Goal: Task Accomplishment & Management: Manage account settings

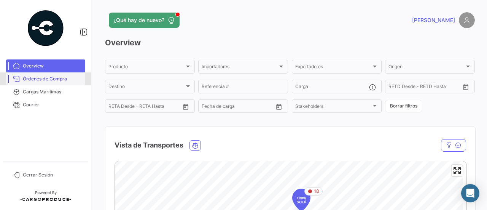
click at [66, 82] on span "Órdenes de Compra" at bounding box center [52, 78] width 59 height 7
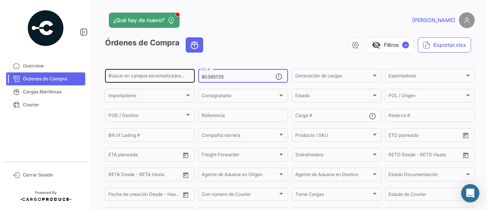
drag, startPoint x: 236, startPoint y: 77, endPoint x: 187, endPoint y: 78, distance: 49.1
click at [0, 0] on div "Buscar en campos personalizados... 80365135 OC # Generación de cargas Generació…" at bounding box center [0, 0] width 0 height 0
paste input "71237"
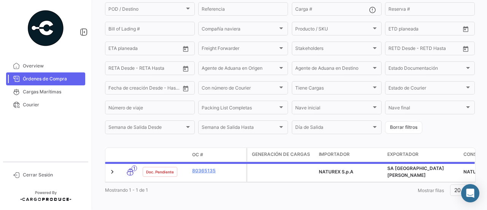
scroll to position [116, 0]
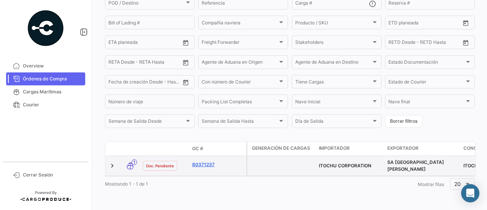
type input "80371237"
click at [210, 161] on link "80371237" at bounding box center [217, 164] width 51 height 7
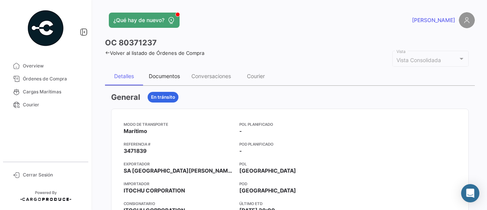
click at [182, 77] on div "Documentos" at bounding box center [164, 76] width 43 height 18
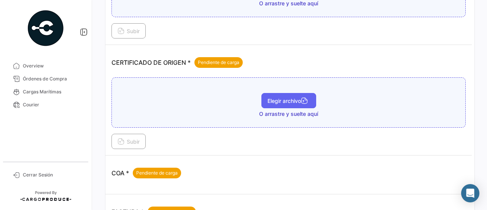
scroll to position [141, 0]
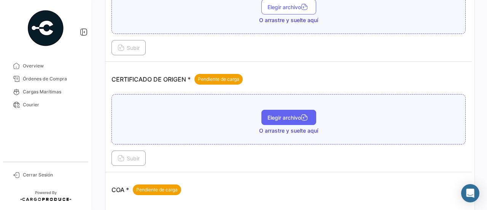
click at [284, 114] on span "Elegir archivo" at bounding box center [289, 117] width 43 height 6
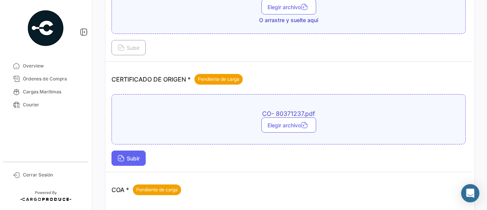
click at [145, 154] on button "Subir" at bounding box center [129, 157] width 34 height 15
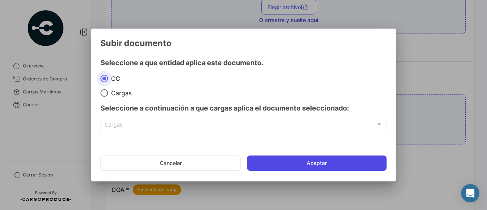
click at [293, 164] on button "Aceptar" at bounding box center [317, 162] width 140 height 15
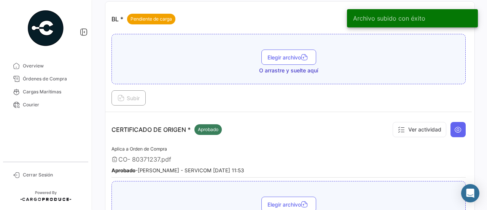
scroll to position [65, 0]
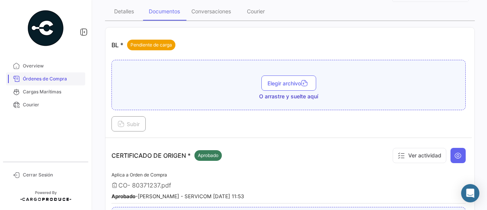
click at [56, 83] on link "Órdenes de Compra" at bounding box center [45, 78] width 79 height 13
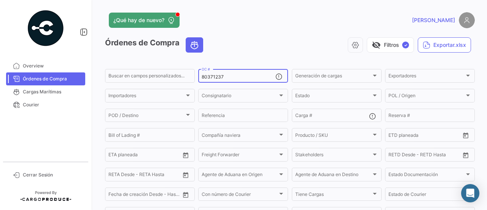
drag, startPoint x: 226, startPoint y: 79, endPoint x: 195, endPoint y: 79, distance: 31.2
click at [195, 79] on form "Buscar en campos personalizados... 80371237 OC # Generación de cargas Generació…" at bounding box center [290, 155] width 370 height 174
paste input "9"
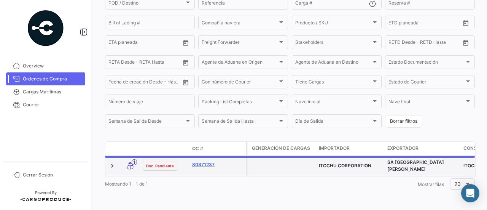
scroll to position [116, 0]
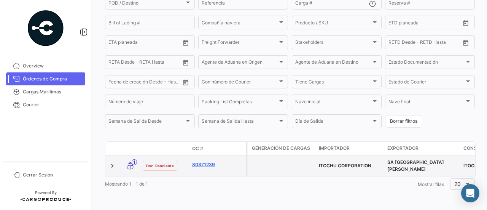
type input "80371239"
click at [201, 161] on link "80371239" at bounding box center [217, 164] width 51 height 7
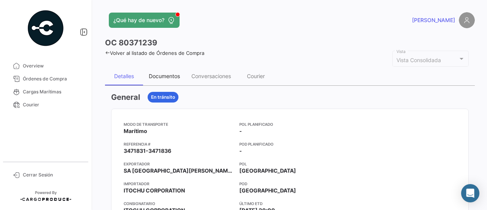
click at [182, 79] on div "Documentos" at bounding box center [164, 76] width 43 height 18
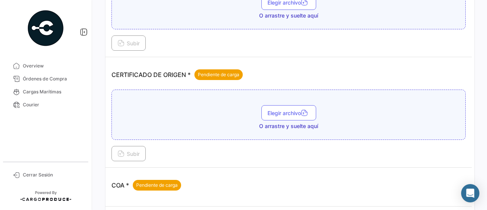
scroll to position [141, 0]
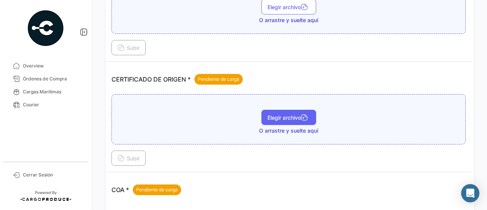
click at [286, 114] on span "Elegir archivo" at bounding box center [289, 117] width 43 height 6
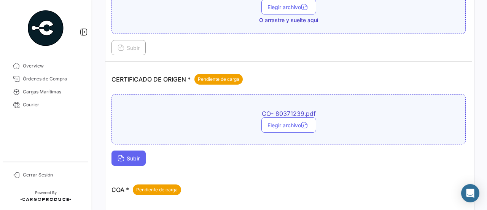
click at [136, 153] on button "Subir" at bounding box center [129, 157] width 34 height 15
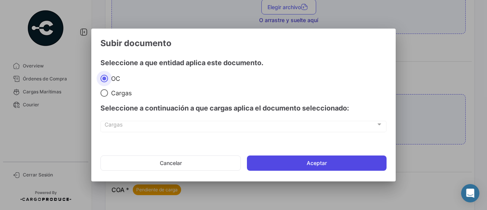
click at [313, 159] on button "Aceptar" at bounding box center [317, 162] width 140 height 15
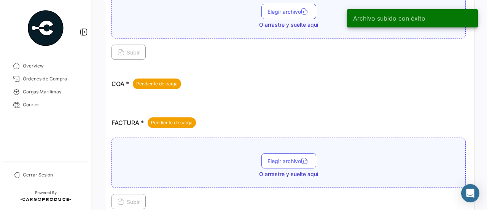
scroll to position [293, 0]
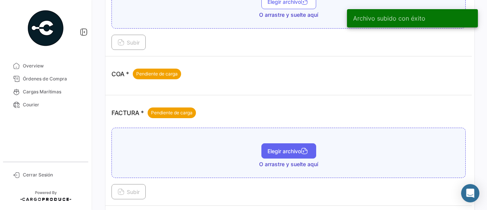
click at [276, 150] on button "Elegir archivo" at bounding box center [288, 150] width 55 height 15
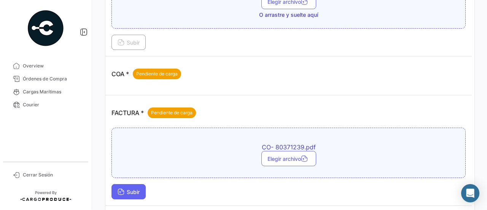
click at [131, 184] on button "Subir" at bounding box center [129, 191] width 34 height 15
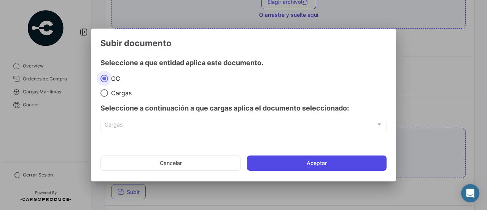
click at [330, 160] on button "Aceptar" at bounding box center [317, 162] width 140 height 15
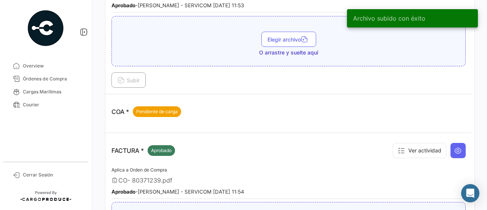
scroll to position [255, 0]
click at [54, 75] on link "Órdenes de Compra" at bounding box center [45, 78] width 79 height 13
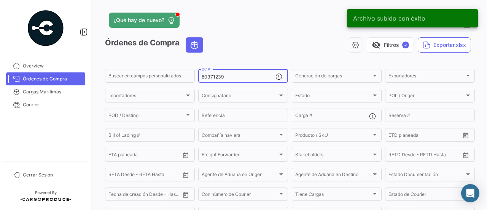
click at [227, 73] on div "80371239 OC #" at bounding box center [239, 75] width 74 height 15
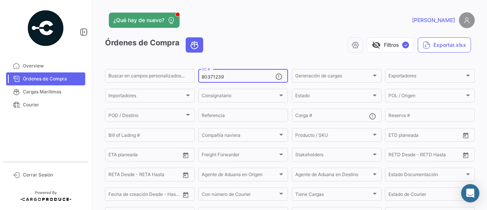
drag, startPoint x: 231, startPoint y: 77, endPoint x: 223, endPoint y: 78, distance: 7.5
click at [228, 77] on input "80371239" at bounding box center [239, 76] width 74 height 5
click at [220, 78] on input "80371239" at bounding box center [239, 76] width 74 height 5
click at [223, 78] on input "80371239" at bounding box center [239, 76] width 74 height 5
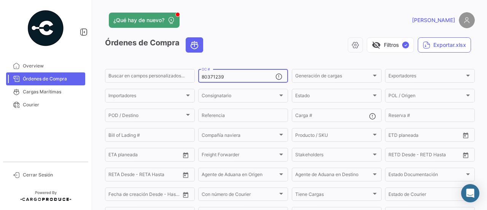
paste input "010"
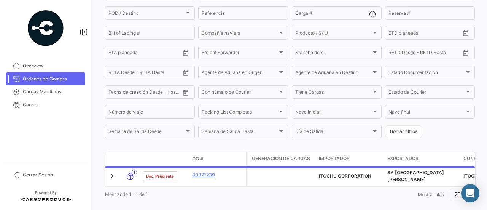
scroll to position [116, 0]
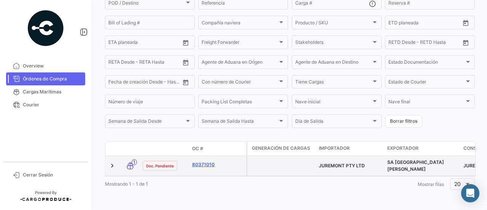
type input "80371010"
click at [205, 161] on link "80371010" at bounding box center [217, 164] width 51 height 7
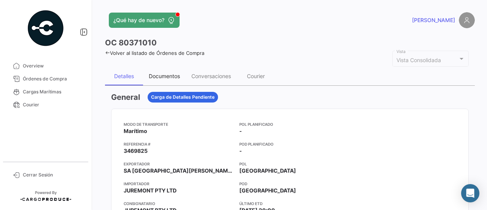
click at [162, 70] on div "Documentos" at bounding box center [164, 76] width 43 height 18
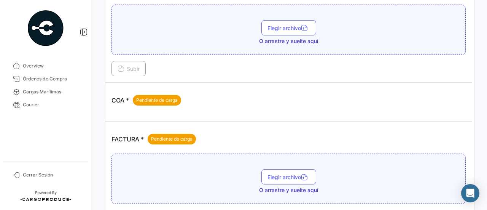
scroll to position [190, 0]
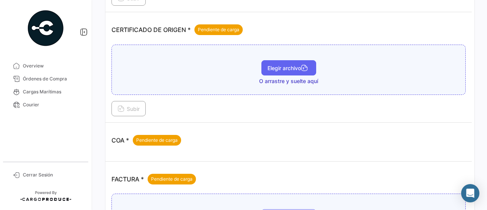
click at [292, 66] on span "Elegir archivo" at bounding box center [289, 68] width 43 height 6
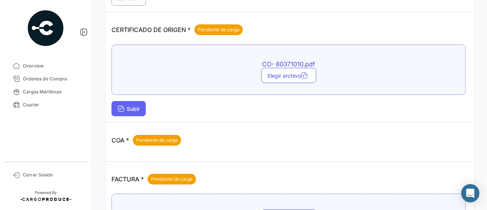
click at [136, 107] on span "Subir" at bounding box center [129, 108] width 22 height 6
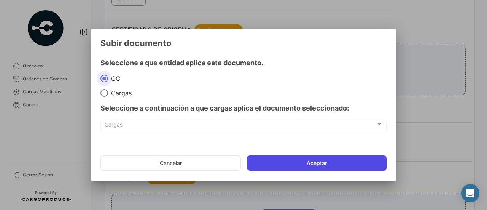
click at [294, 163] on button "Aceptar" at bounding box center [317, 162] width 140 height 15
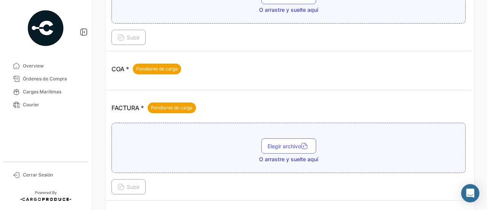
scroll to position [305, 0]
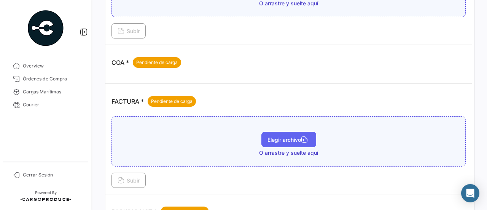
click at [286, 136] on span "Elegir archivo" at bounding box center [289, 139] width 43 height 6
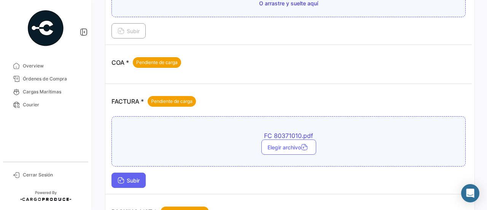
click at [137, 177] on span "Subir" at bounding box center [129, 180] width 22 height 6
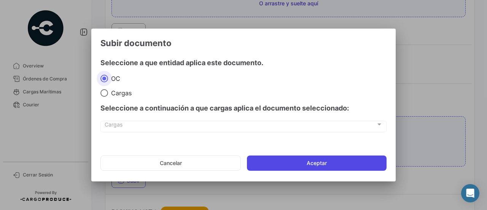
click at [312, 163] on button "Aceptar" at bounding box center [317, 162] width 140 height 15
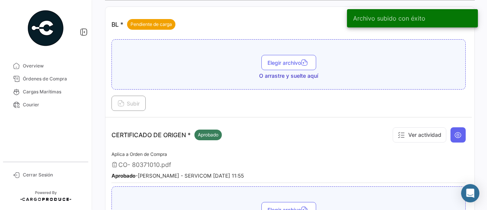
scroll to position [0, 0]
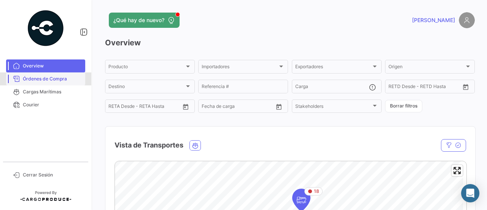
click at [35, 77] on span "Órdenes de Compra" at bounding box center [52, 78] width 59 height 7
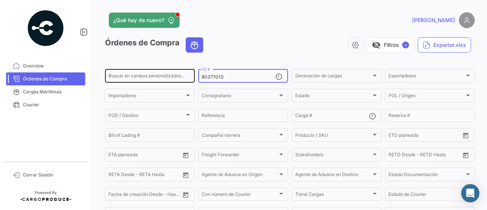
drag, startPoint x: 231, startPoint y: 77, endPoint x: 184, endPoint y: 78, distance: 47.2
click at [0, 0] on div "Buscar en campos personalizados... 80371010 OC # Generación de cargas Generació…" at bounding box center [0, 0] width 0 height 0
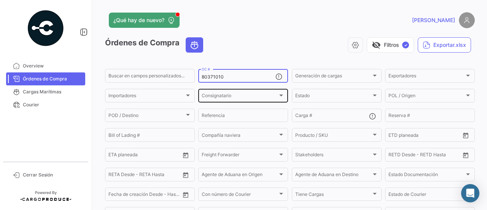
paste input "236"
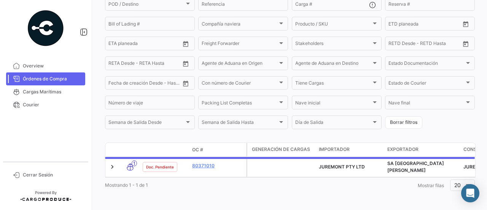
scroll to position [114, 0]
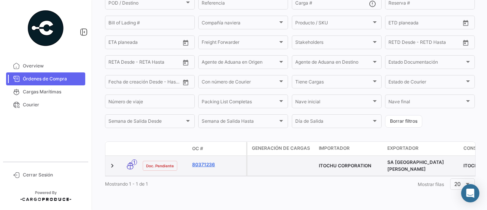
type input "80371236"
click at [211, 164] on link "80371236" at bounding box center [217, 164] width 51 height 7
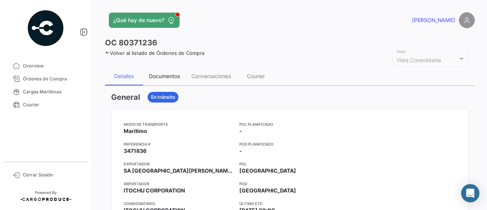
click at [179, 78] on div "Documentos" at bounding box center [164, 76] width 31 height 6
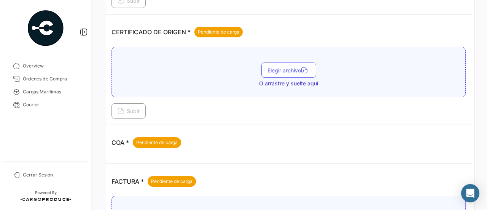
scroll to position [152, 0]
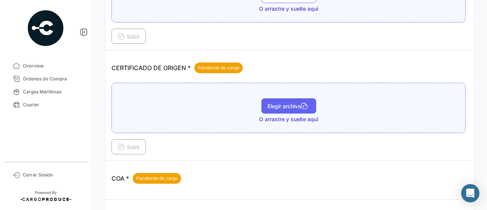
click at [293, 105] on span "Elegir archivo" at bounding box center [289, 106] width 43 height 6
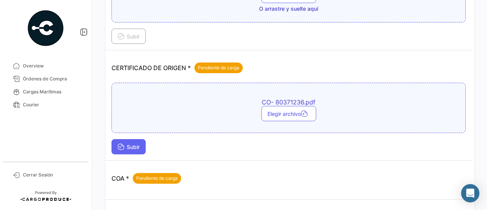
click at [142, 150] on button "Subir" at bounding box center [129, 146] width 34 height 15
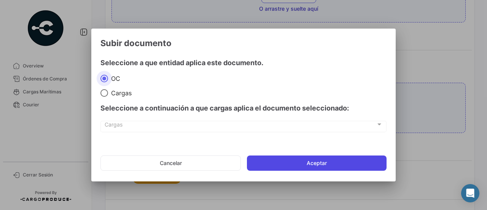
click at [274, 165] on button "Aceptar" at bounding box center [317, 162] width 140 height 15
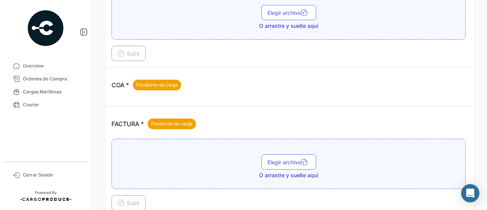
scroll to position [305, 0]
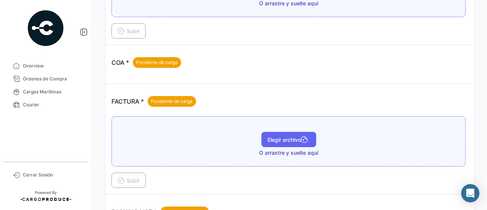
click at [270, 132] on button "Elegir archivo" at bounding box center [288, 139] width 55 height 15
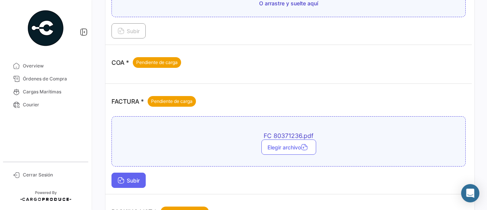
click at [134, 178] on span "Subir" at bounding box center [129, 180] width 22 height 6
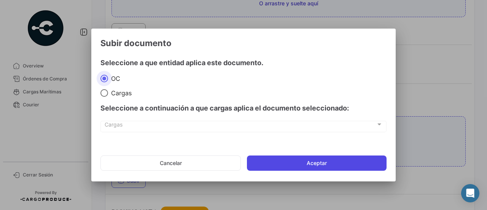
click at [267, 163] on button "Aceptar" at bounding box center [317, 162] width 140 height 15
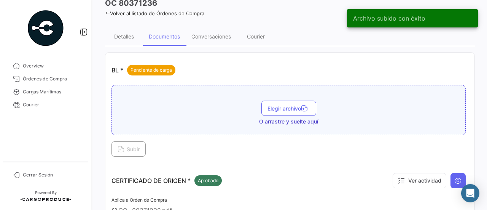
scroll to position [38, 0]
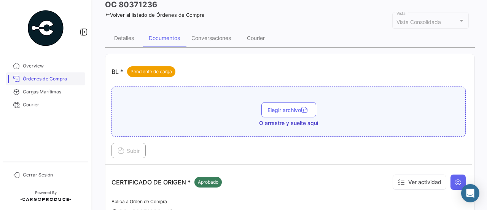
click at [52, 76] on span "Órdenes de Compra" at bounding box center [52, 78] width 59 height 7
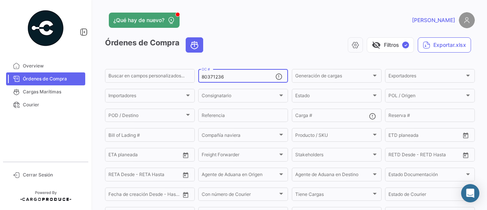
drag, startPoint x: 231, startPoint y: 73, endPoint x: 223, endPoint y: 76, distance: 8.4
click at [223, 76] on div "80371236 OC #" at bounding box center [239, 75] width 74 height 15
drag, startPoint x: 228, startPoint y: 80, endPoint x: 201, endPoint y: 81, distance: 27.8
click at [202, 81] on div "80371236 OC #" at bounding box center [239, 75] width 74 height 15
paste input "5"
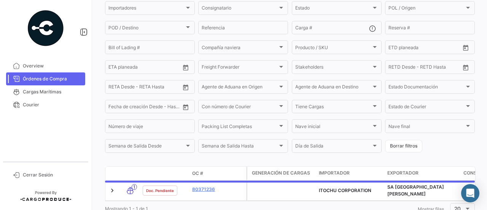
scroll to position [116, 0]
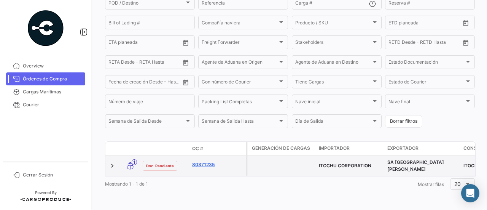
type input "80371235"
click at [212, 162] on link "80371235" at bounding box center [217, 164] width 51 height 7
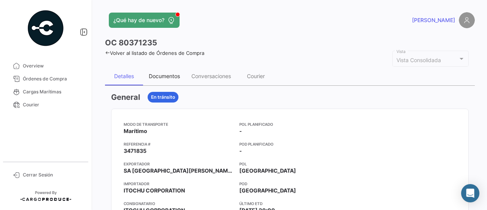
click at [178, 72] on div "Documentos" at bounding box center [164, 76] width 43 height 18
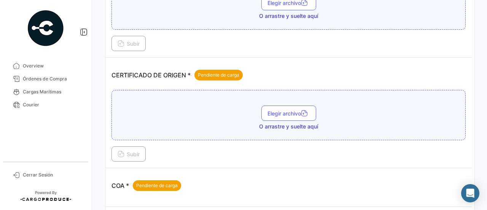
scroll to position [152, 0]
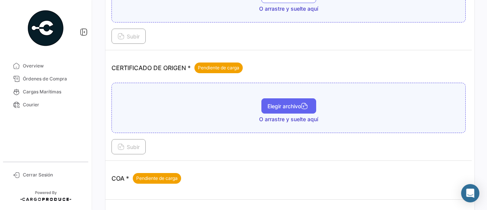
click at [293, 104] on span "Elegir archivo" at bounding box center [289, 106] width 43 height 6
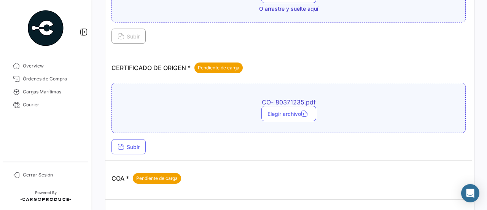
click at [134, 137] on div "CO- 80371235.pdf Elegir archivo Subir" at bounding box center [289, 119] width 354 height 72
click at [137, 143] on span "Subir" at bounding box center [129, 146] width 22 height 6
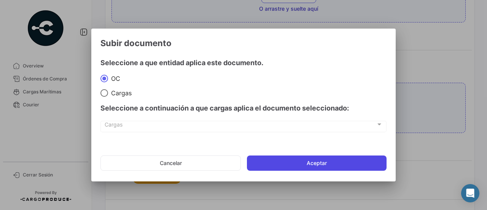
click at [285, 158] on button "Aceptar" at bounding box center [317, 162] width 140 height 15
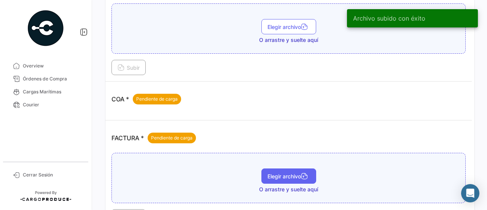
scroll to position [343, 0]
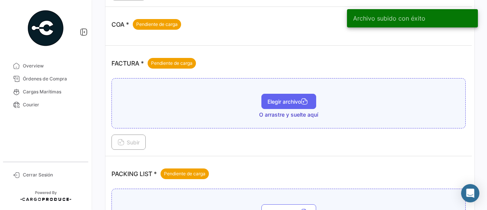
click at [273, 102] on button "Elegir archivo" at bounding box center [288, 101] width 55 height 15
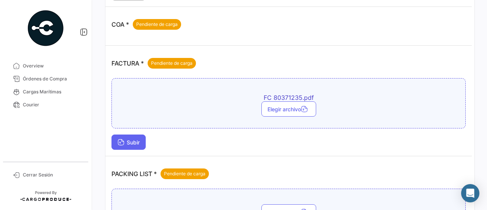
click at [141, 134] on button "Subir" at bounding box center [129, 141] width 34 height 15
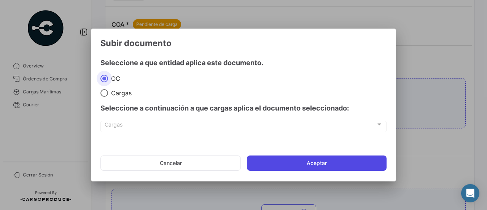
click at [276, 165] on button "Aceptar" at bounding box center [317, 162] width 140 height 15
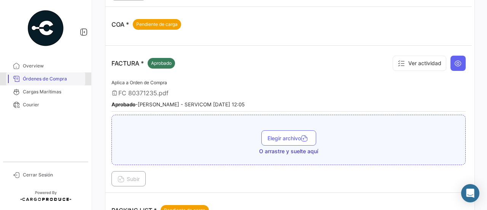
click at [69, 78] on span "Órdenes de Compra" at bounding box center [52, 78] width 59 height 7
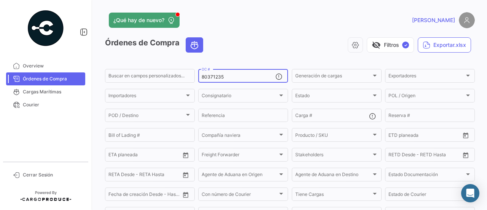
drag, startPoint x: 225, startPoint y: 80, endPoint x: 220, endPoint y: 80, distance: 4.9
click at [220, 80] on div "80371235 OC #" at bounding box center [239, 75] width 74 height 15
click at [231, 78] on input "850371235" at bounding box center [239, 76] width 74 height 5
paste input "037046"
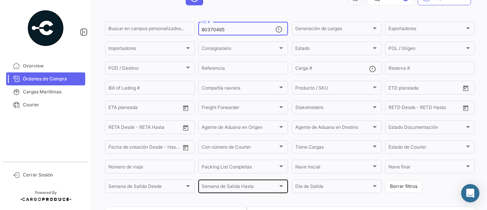
scroll to position [94, 0]
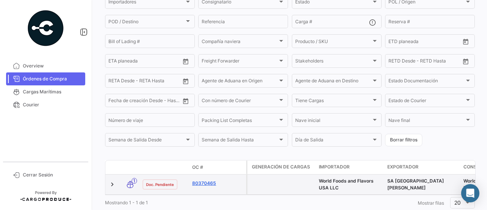
type input "80370465"
click at [199, 187] on link "80370465" at bounding box center [217, 183] width 51 height 7
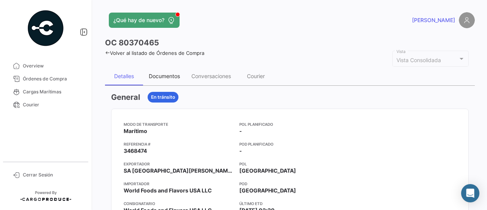
click at [177, 70] on div "Documentos" at bounding box center [164, 76] width 43 height 18
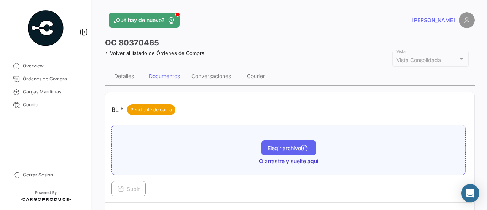
click at [275, 151] on button "Elegir archivo" at bounding box center [288, 147] width 55 height 15
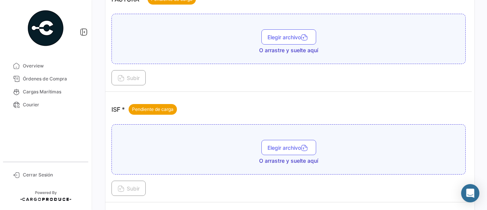
scroll to position [365, 0]
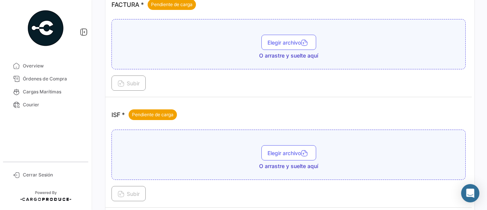
click at [292, 162] on span "O arrastre y suelte aquí" at bounding box center [288, 166] width 59 height 8
click at [291, 154] on button "Elegir archivo" at bounding box center [288, 152] width 55 height 15
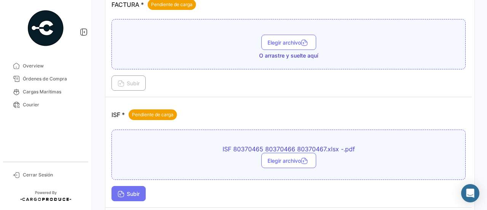
click at [125, 190] on span "Subir" at bounding box center [129, 193] width 22 height 6
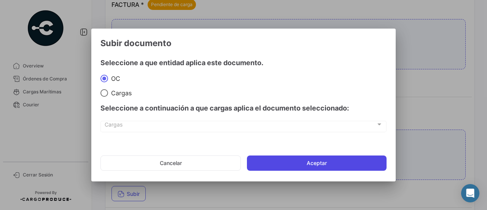
click at [278, 159] on button "Aceptar" at bounding box center [317, 162] width 140 height 15
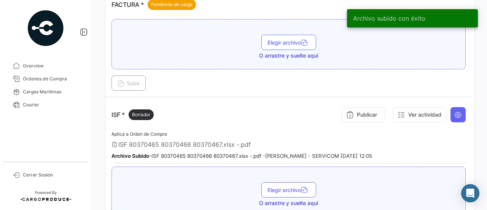
scroll to position [289, 0]
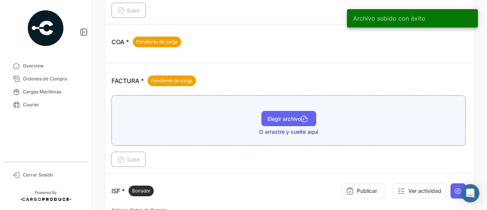
click at [279, 118] on span "Elegir archivo" at bounding box center [289, 118] width 43 height 6
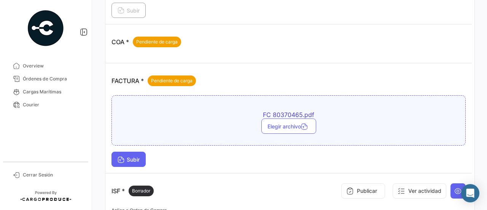
click at [119, 157] on icon at bounding box center [121, 160] width 7 height 7
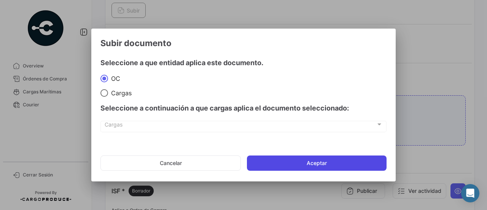
click at [303, 158] on button "Aceptar" at bounding box center [317, 162] width 140 height 15
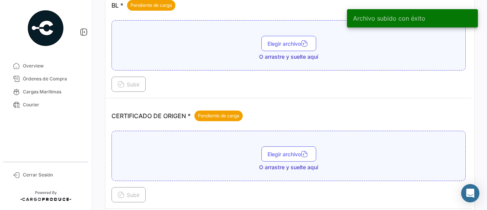
scroll to position [98, 0]
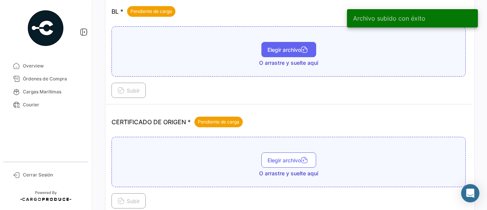
click at [287, 46] on span "Elegir archivo" at bounding box center [289, 49] width 43 height 6
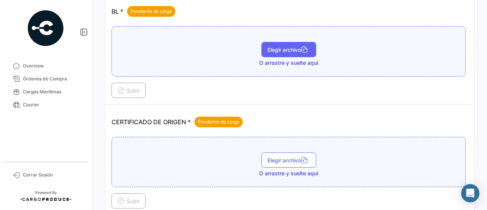
click at [282, 49] on span "Elegir archivo" at bounding box center [289, 49] width 43 height 6
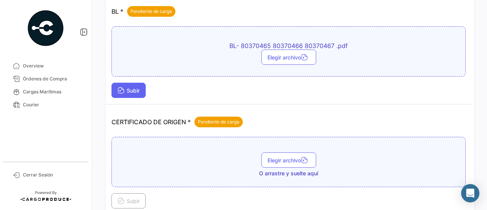
click at [140, 89] on span "Subir" at bounding box center [129, 90] width 22 height 6
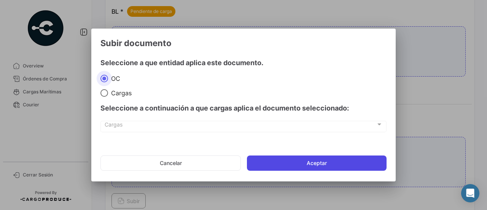
click at [288, 161] on button "Aceptar" at bounding box center [317, 162] width 140 height 15
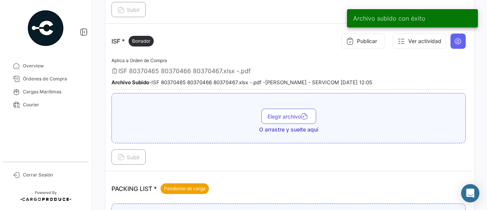
scroll to position [533, 0]
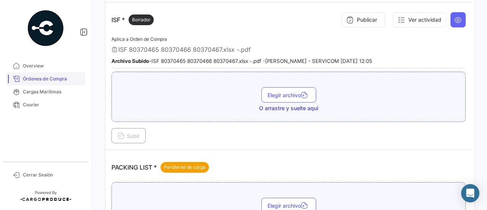
click at [59, 74] on link "Órdenes de Compra" at bounding box center [45, 78] width 79 height 13
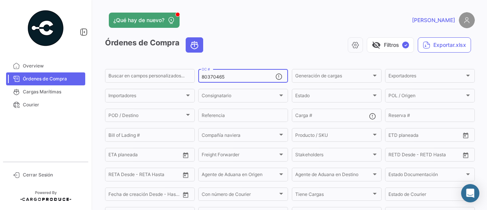
drag, startPoint x: 232, startPoint y: 80, endPoint x: 197, endPoint y: 80, distance: 35.4
click at [197, 80] on form "Buscar en campos personalizados... 80370465 OC # Generación de cargas Generació…" at bounding box center [290, 155] width 370 height 174
paste input "6"
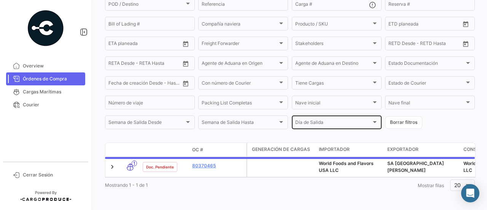
scroll to position [120, 0]
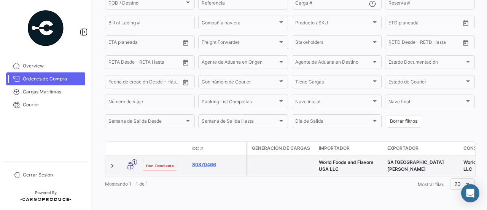
type input "80370466"
click at [212, 161] on link "80370466" at bounding box center [217, 164] width 51 height 7
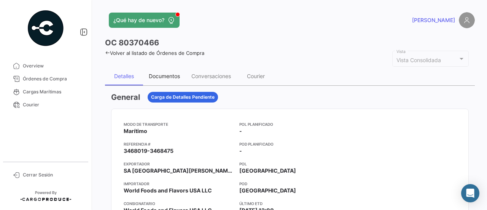
click at [179, 76] on div "Documentos" at bounding box center [164, 76] width 31 height 6
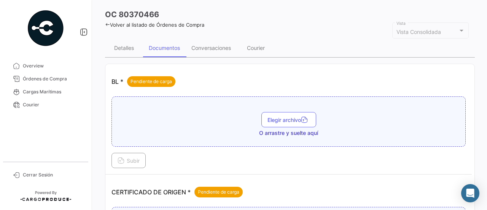
scroll to position [38, 0]
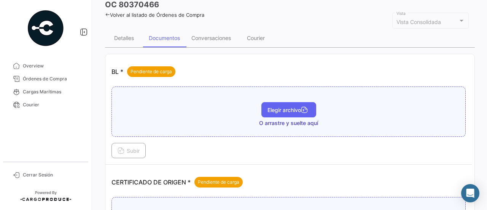
click at [276, 109] on span "Elegir archivo" at bounding box center [289, 110] width 43 height 6
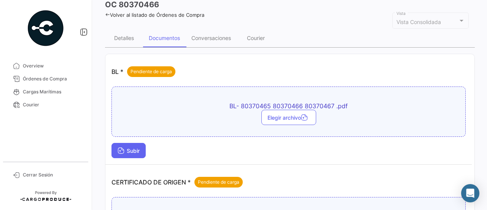
click at [140, 156] on button "Subir" at bounding box center [129, 150] width 34 height 15
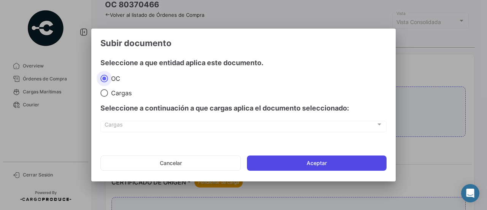
click at [276, 159] on button "Aceptar" at bounding box center [317, 162] width 140 height 15
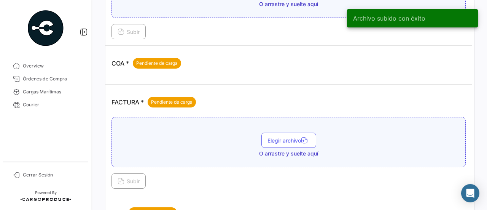
scroll to position [305, 0]
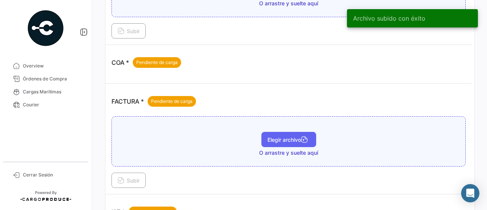
click at [291, 140] on button "Elegir archivo" at bounding box center [288, 139] width 55 height 15
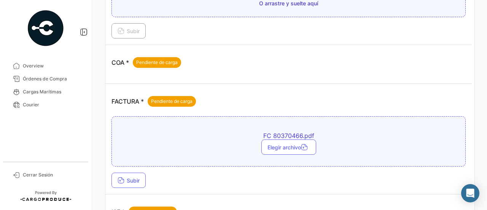
click at [128, 187] on td "FACTURA * Pendiente de carga FC 80370466.pdf Elegir archivo Subir" at bounding box center [288, 139] width 367 height 110
click at [132, 184] on button "Subir" at bounding box center [129, 179] width 34 height 15
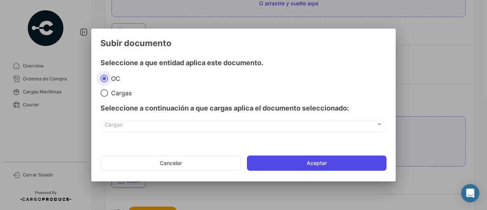
click at [286, 161] on button "Aceptar" at bounding box center [317, 162] width 140 height 15
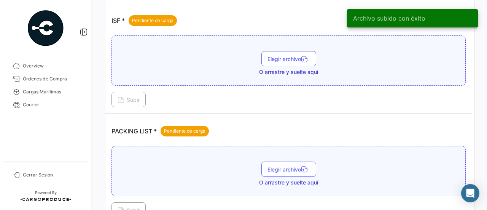
scroll to position [533, 0]
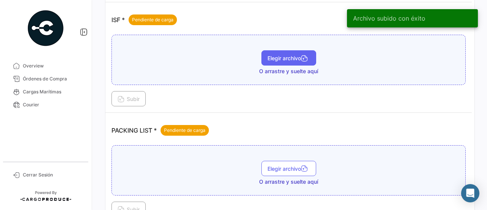
click at [290, 56] on span "Elegir archivo" at bounding box center [289, 58] width 43 height 6
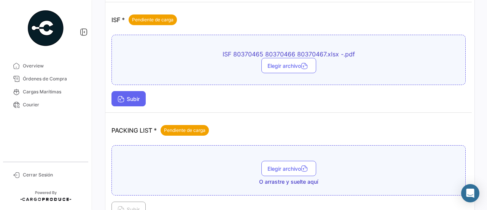
click at [142, 92] on button "Subir" at bounding box center [129, 98] width 34 height 15
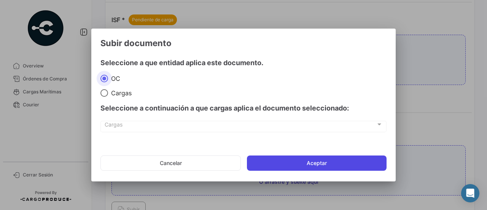
click at [277, 161] on button "Aceptar" at bounding box center [317, 162] width 140 height 15
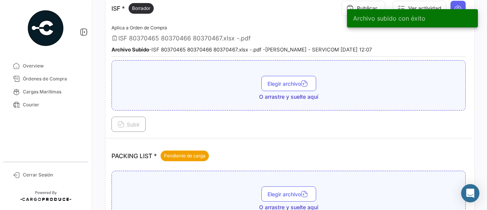
scroll to position [457, 0]
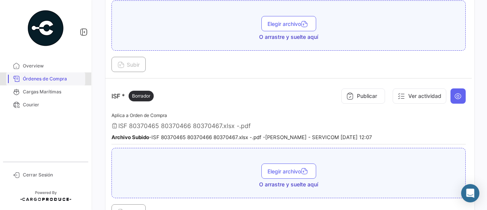
click at [70, 81] on span "Órdenes de Compra" at bounding box center [52, 78] width 59 height 7
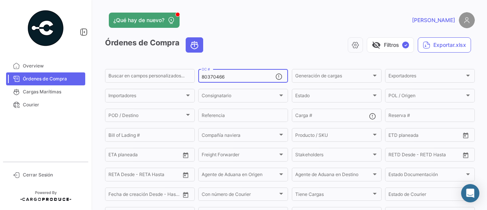
click at [236, 73] on div "80370466 OC #" at bounding box center [239, 75] width 74 height 15
click at [238, 76] on input "80370466" at bounding box center [239, 76] width 74 height 5
paste input "7"
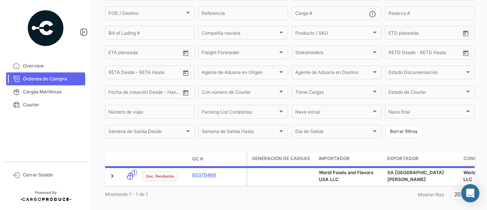
scroll to position [114, 0]
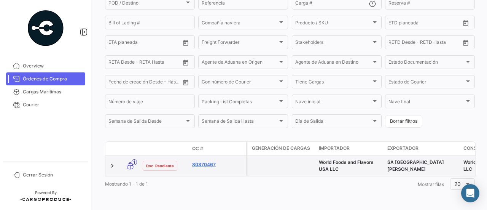
type input "80370467"
click at [210, 167] on link "80370467" at bounding box center [217, 164] width 51 height 7
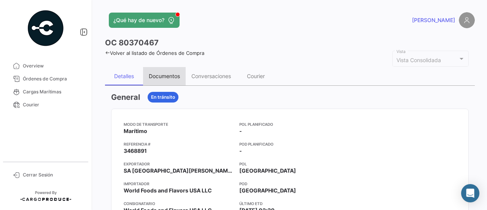
click at [174, 72] on div "Documentos" at bounding box center [164, 76] width 43 height 18
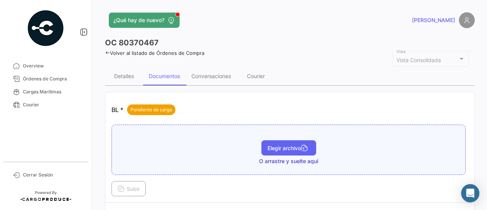
click at [276, 140] on button "Elegir archivo" at bounding box center [288, 147] width 55 height 15
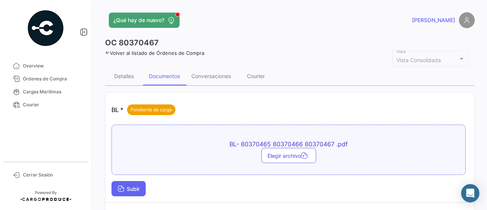
click at [142, 191] on button "Subir" at bounding box center [129, 188] width 34 height 15
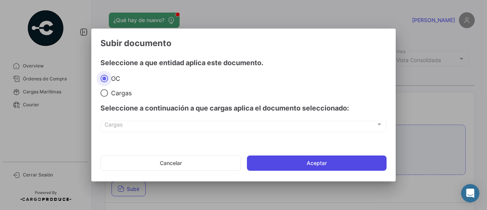
click at [284, 164] on button "Aceptar" at bounding box center [317, 162] width 140 height 15
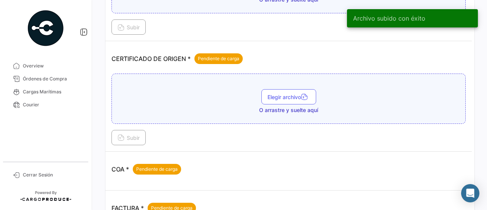
scroll to position [266, 0]
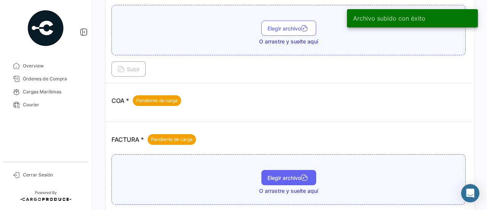
click at [273, 170] on button "Elegir archivo" at bounding box center [288, 177] width 55 height 15
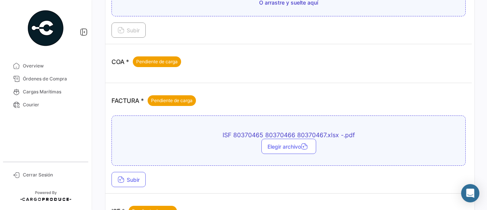
scroll to position [343, 0]
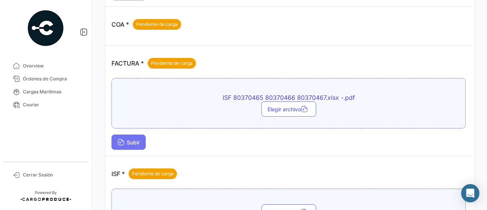
click at [142, 135] on button "Subir" at bounding box center [129, 141] width 34 height 15
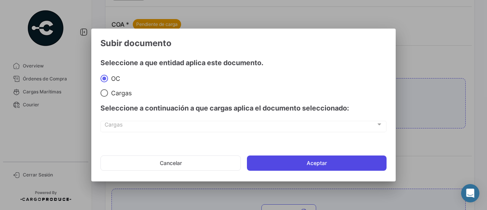
click at [270, 163] on button "Aceptar" at bounding box center [317, 162] width 140 height 15
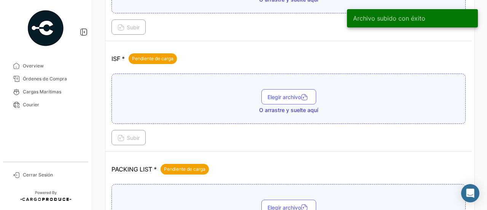
scroll to position [495, 0]
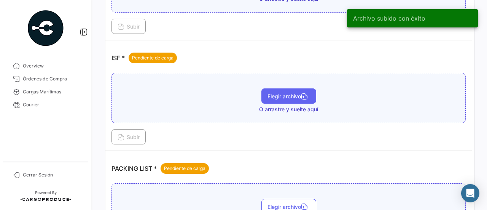
click at [289, 88] on button "Elegir archivo" at bounding box center [288, 95] width 55 height 15
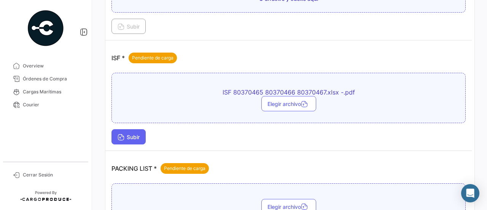
click at [135, 134] on span "Subir" at bounding box center [129, 137] width 22 height 6
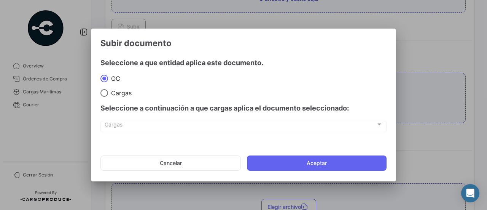
click at [308, 172] on mat-dialog-actions "Cancelar Aceptar" at bounding box center [243, 163] width 286 height 26
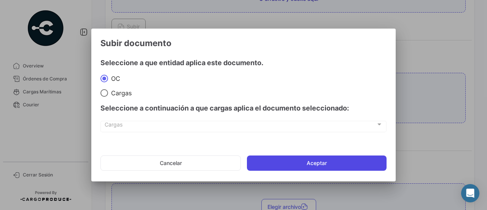
click at [308, 161] on button "Aceptar" at bounding box center [317, 162] width 140 height 15
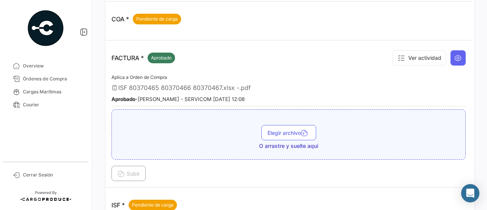
scroll to position [343, 0]
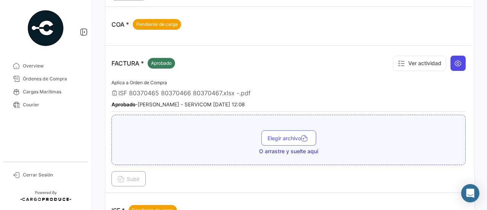
click at [451, 64] on button at bounding box center [458, 63] width 15 height 15
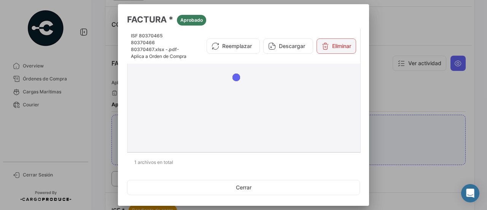
click at [338, 52] on button "Eliminar" at bounding box center [337, 45] width 40 height 15
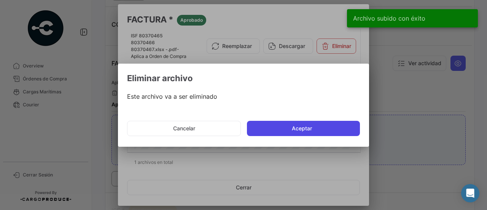
click at [332, 131] on button "Aceptar" at bounding box center [303, 128] width 113 height 15
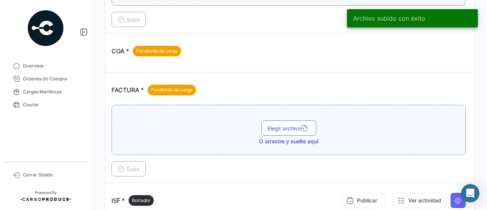
scroll to position [305, 0]
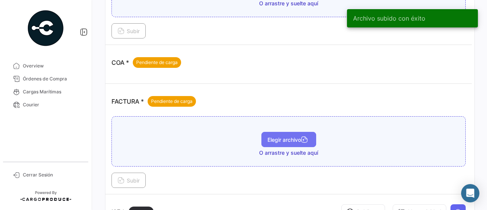
click at [300, 132] on button "Elegir archivo" at bounding box center [288, 139] width 55 height 15
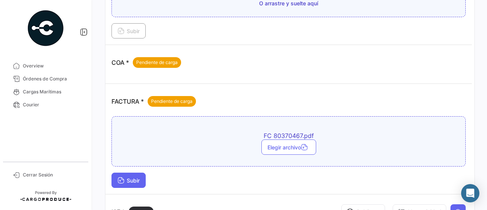
click at [144, 173] on button "Subir" at bounding box center [129, 179] width 34 height 15
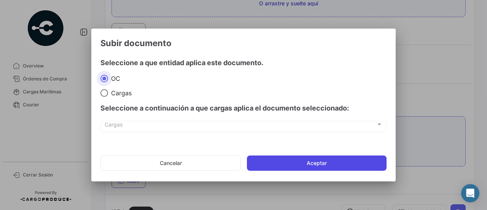
click at [291, 166] on button "Aceptar" at bounding box center [317, 162] width 140 height 15
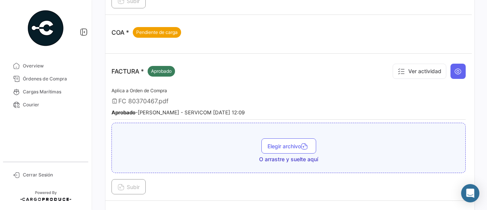
scroll to position [228, 0]
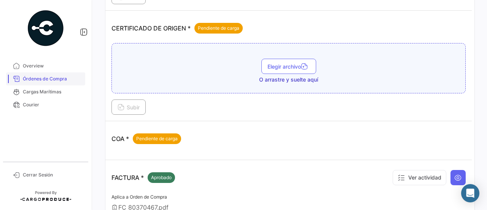
click at [54, 76] on span "Órdenes de Compra" at bounding box center [52, 78] width 59 height 7
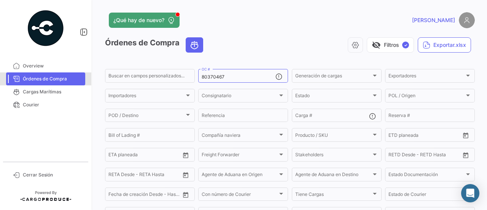
click at [52, 81] on span "Órdenes de Compra" at bounding box center [52, 78] width 59 height 7
